Goal: Transaction & Acquisition: Subscribe to service/newsletter

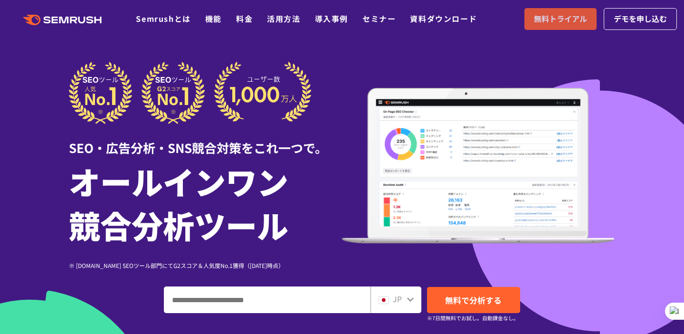
click at [534, 25] on span "無料トライアル" at bounding box center [560, 19] width 53 height 12
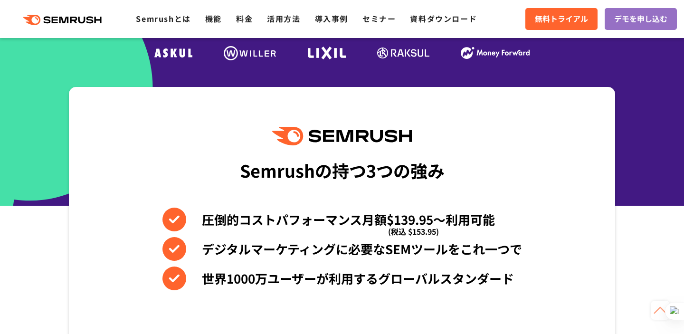
scroll to position [323, 0]
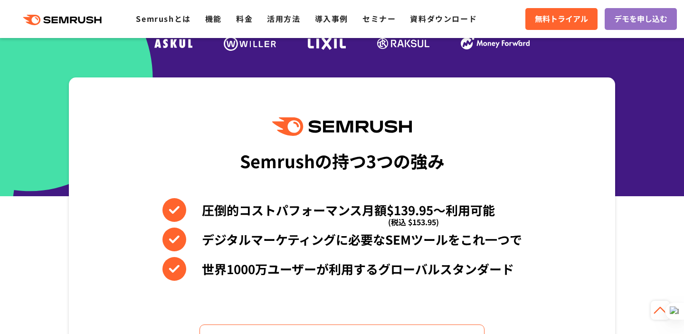
scroll to position [313, 0]
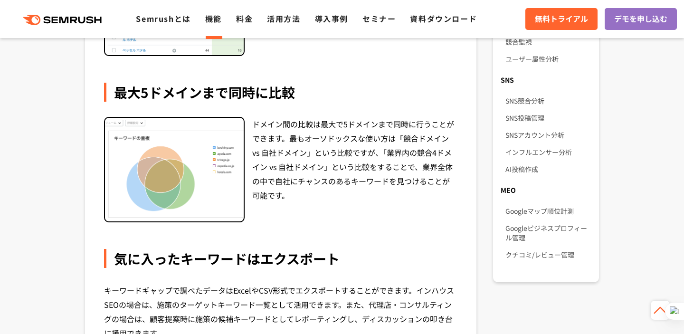
scroll to position [796, 0]
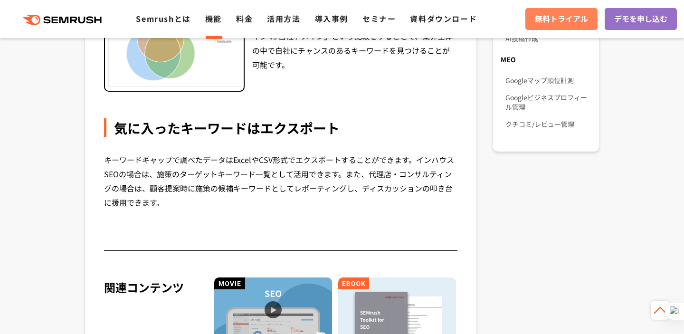
click at [525, 30] on link "無料トライアル" at bounding box center [561, 19] width 72 height 22
